Goal: Task Accomplishment & Management: Manage account settings

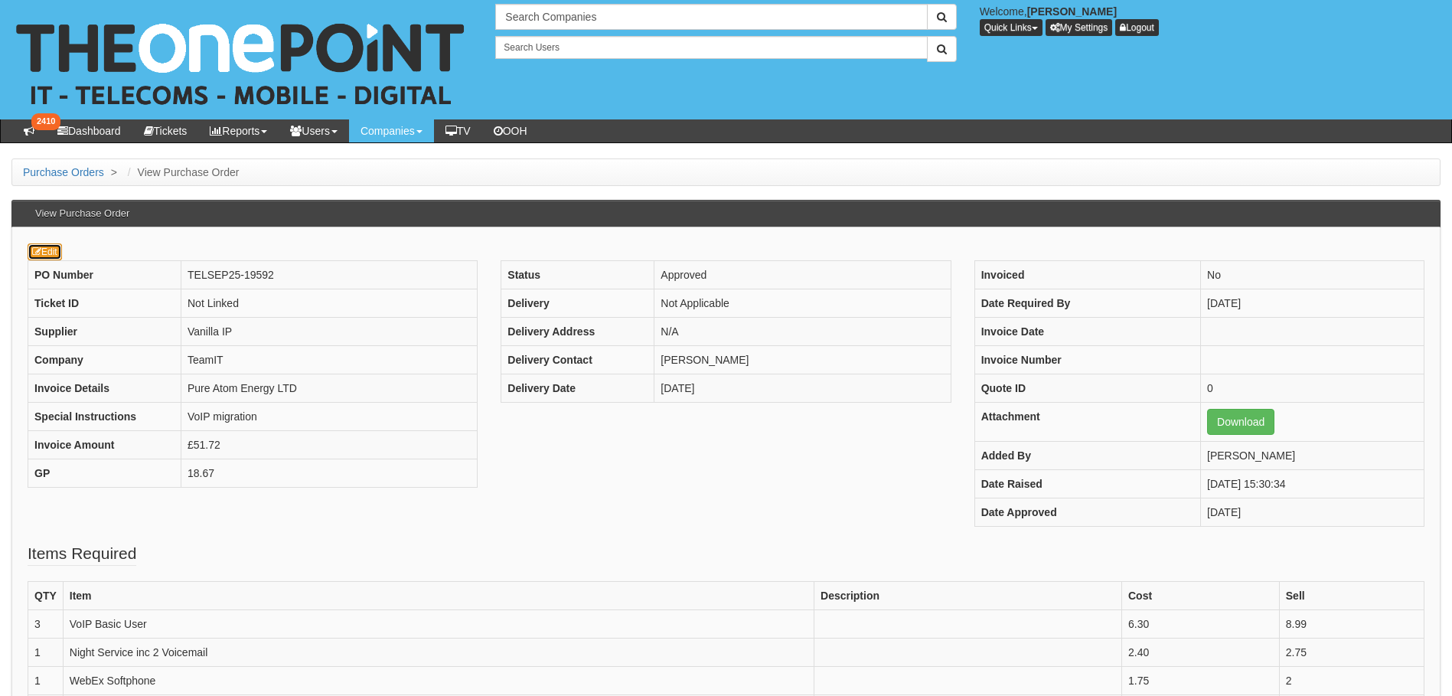
click at [40, 256] on icon at bounding box center [36, 251] width 9 height 9
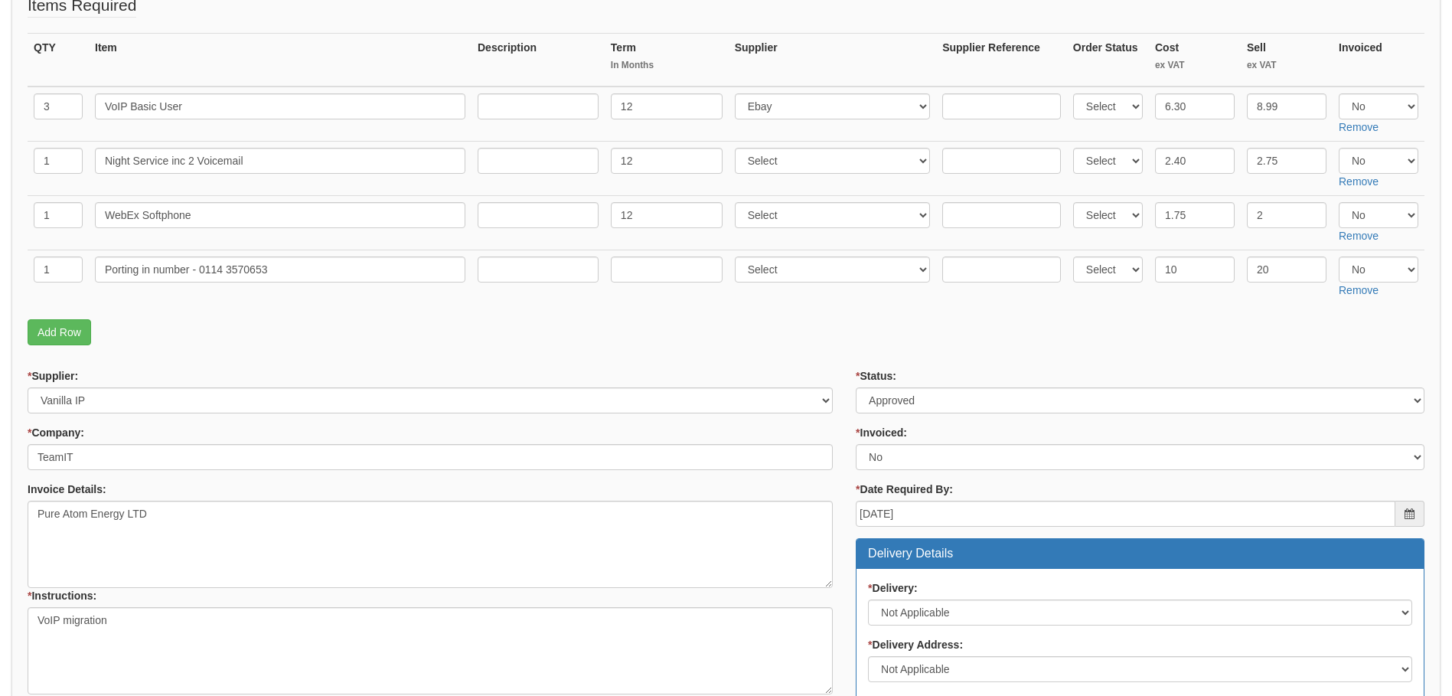
scroll to position [306, 0]
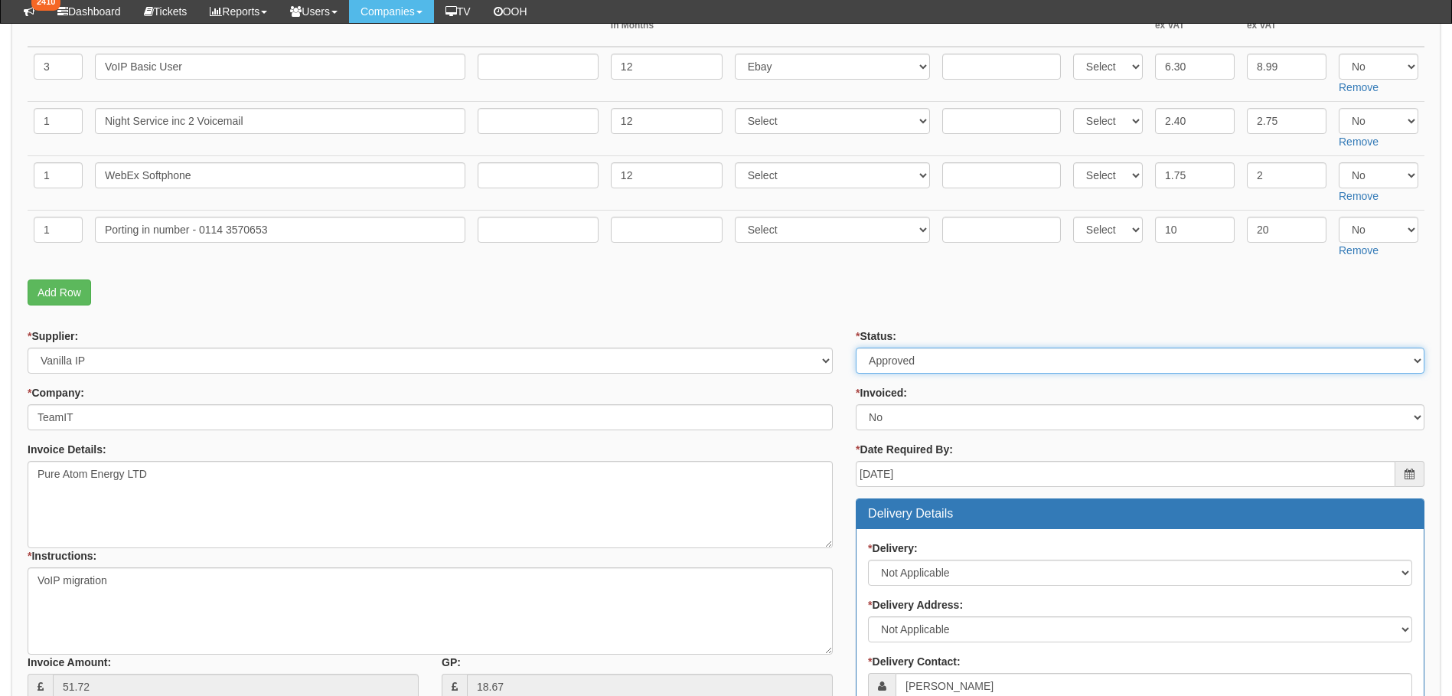
click at [915, 364] on select "Select Approved Completed Delivered Invoiced Ordered Ordered to site Part Order…" at bounding box center [1140, 361] width 569 height 26
select select "6"
click at [856, 348] on select "Select Approved Completed Delivered Invoiced Ordered Ordered to site Part Order…" at bounding box center [1140, 361] width 569 height 26
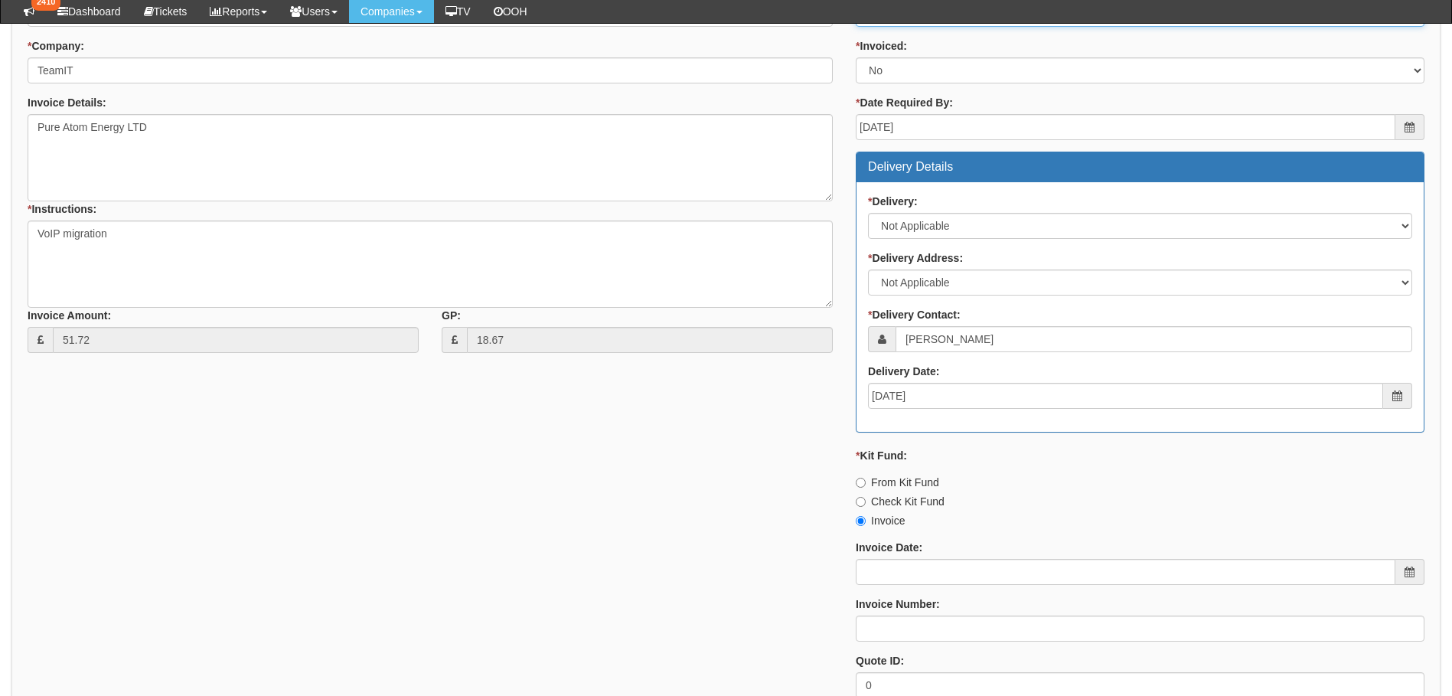
scroll to position [765, 0]
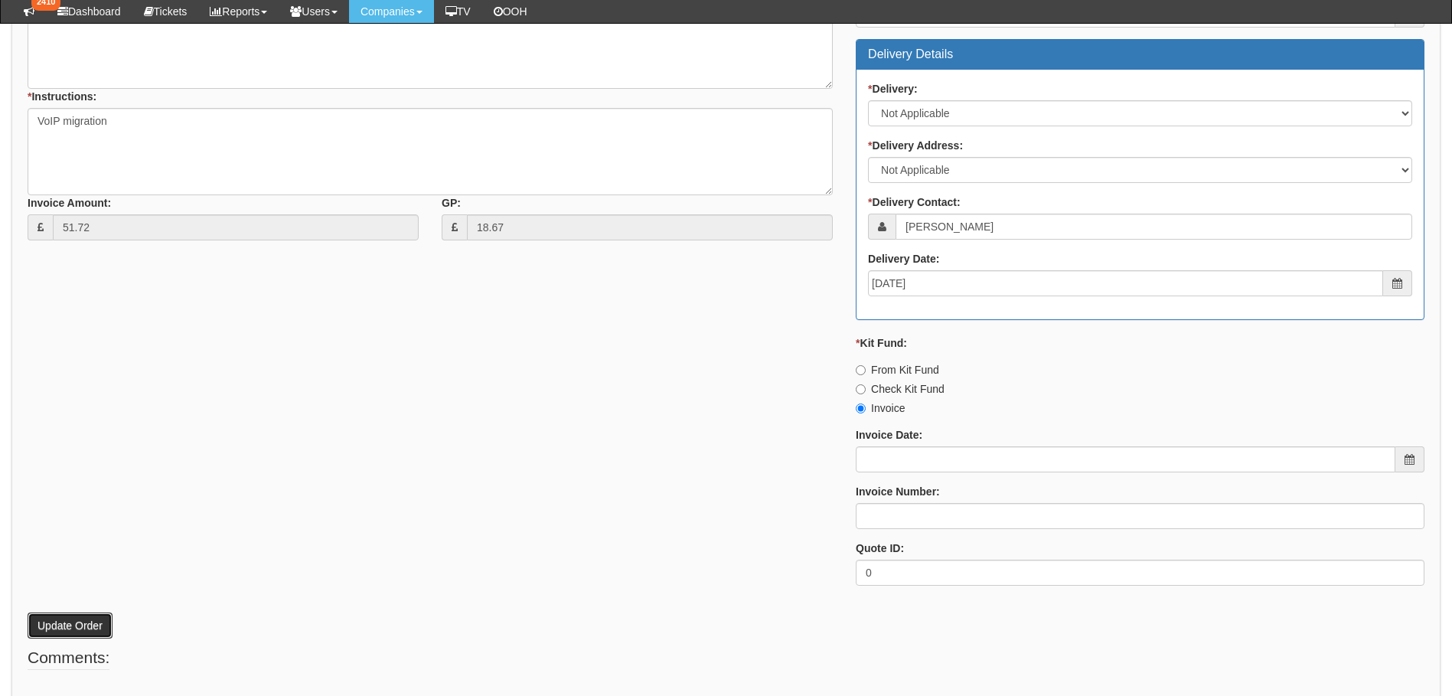
click at [67, 629] on button "Update Order" at bounding box center [70, 625] width 85 height 26
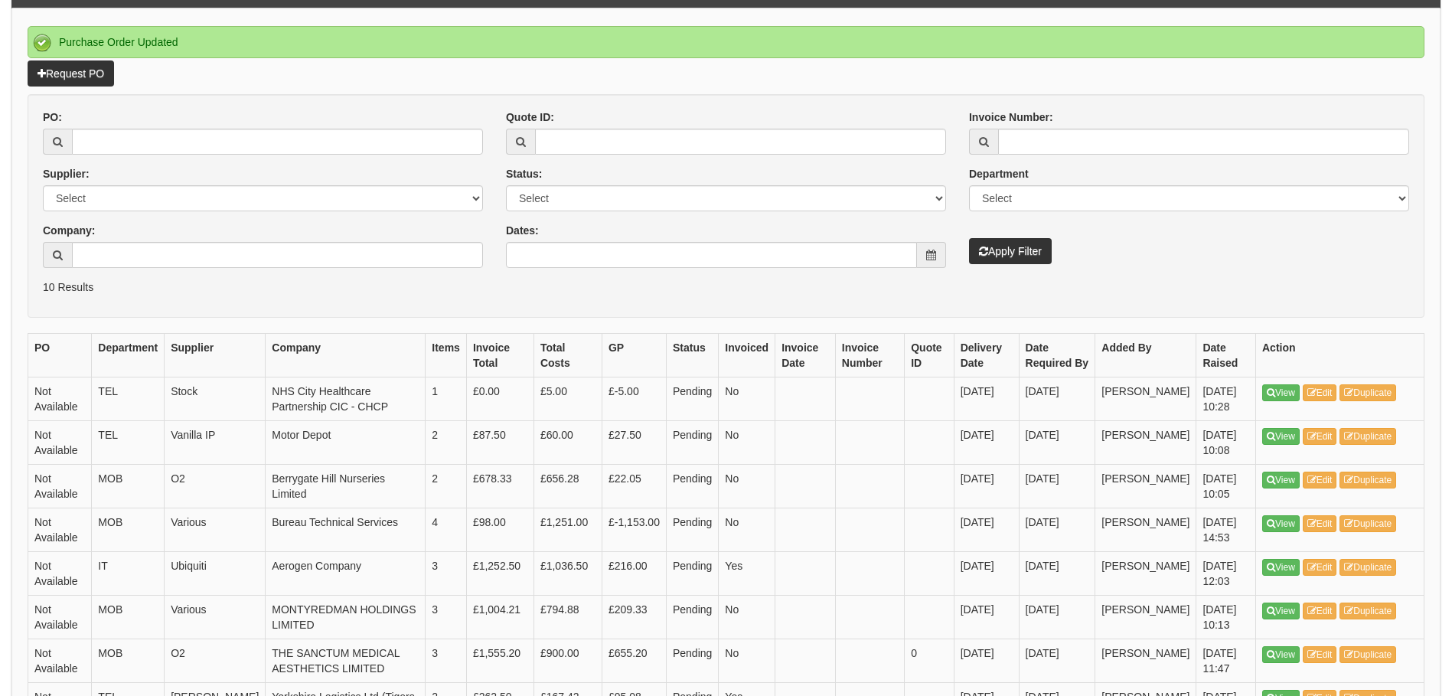
scroll to position [419, 0]
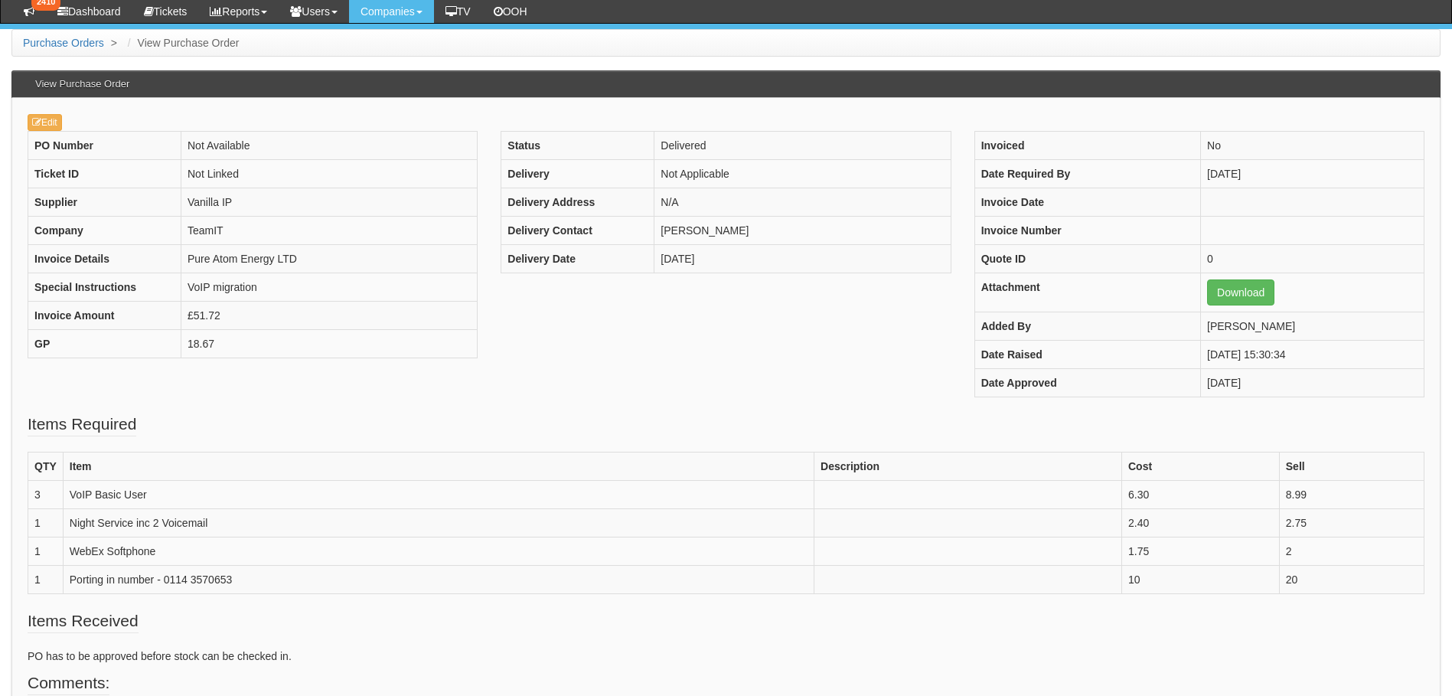
scroll to position [279, 0]
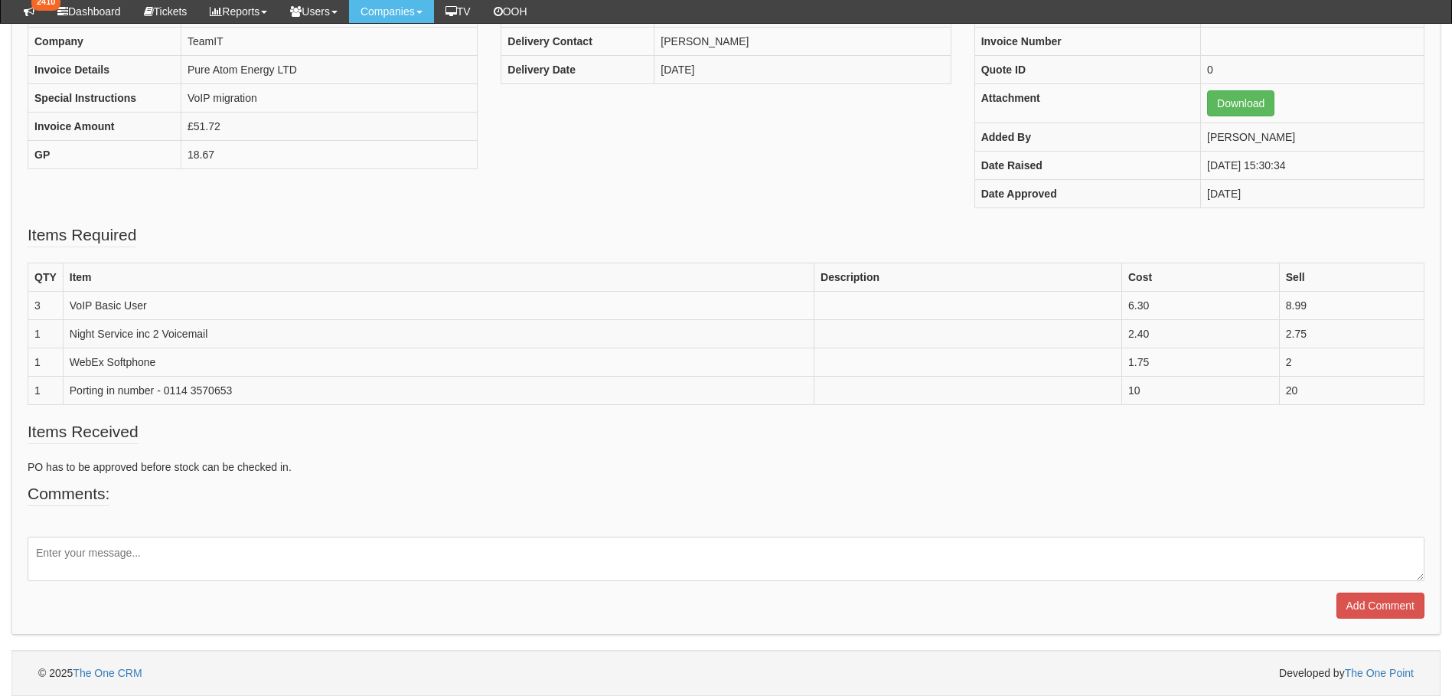
click at [100, 554] on textarea at bounding box center [726, 559] width 1397 height 44
click at [94, 549] on textarea "VoIP install complete and the nu" at bounding box center [726, 559] width 1397 height 44
click at [312, 554] on textarea "VoIP install and number port complete and the nu" at bounding box center [726, 559] width 1397 height 44
type textarea "VoIP install and number port complete"
click at [1365, 602] on input "Add Comment" at bounding box center [1380, 605] width 88 height 26
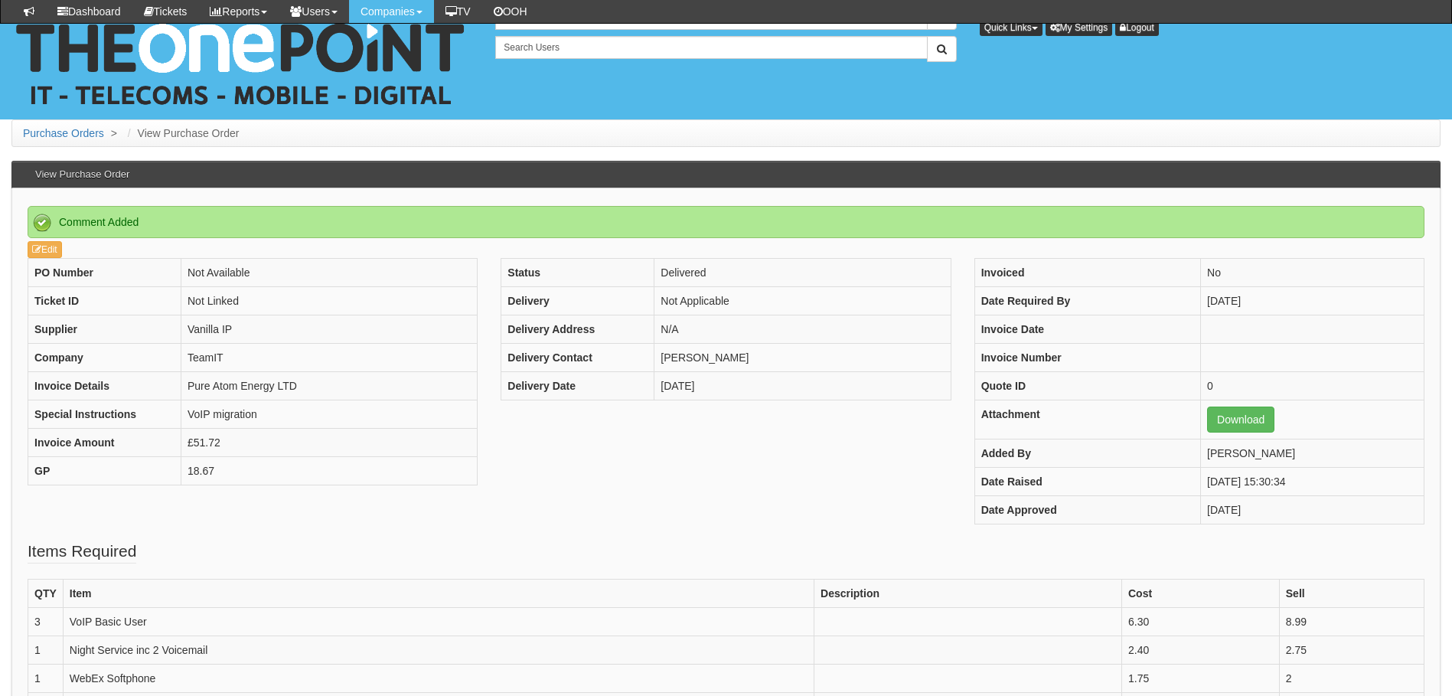
scroll to position [384, 0]
